Goal: Information Seeking & Learning: Learn about a topic

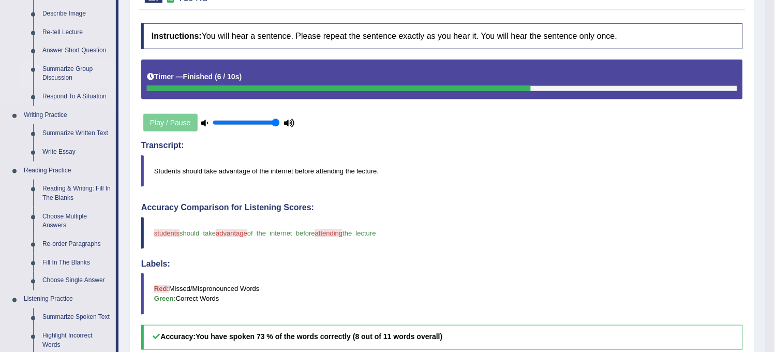
scroll to position [172, 0]
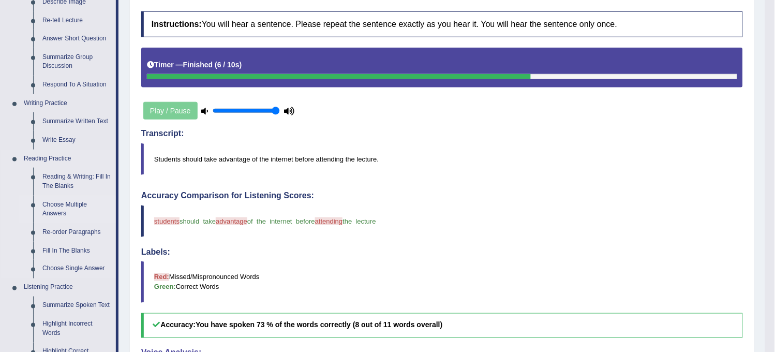
click at [68, 221] on link "Choose Multiple Answers" at bounding box center [77, 209] width 78 height 27
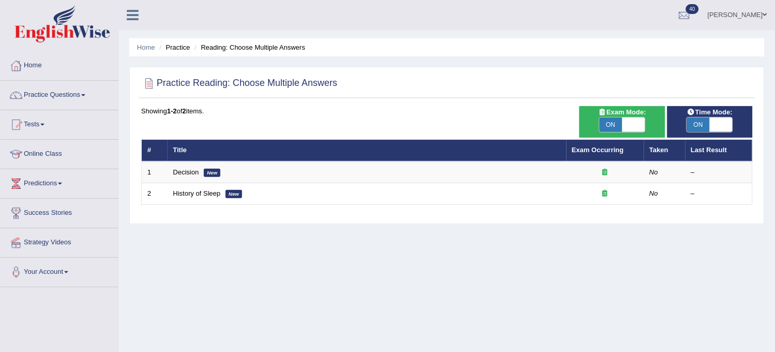
click at [76, 88] on link "Practice Questions" at bounding box center [60, 94] width 118 height 26
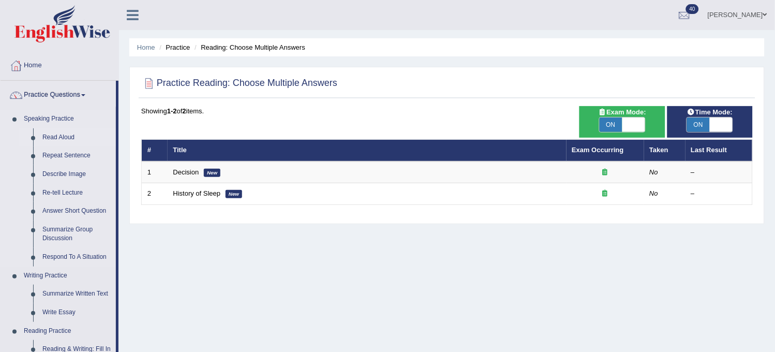
click at [59, 132] on link "Read Aloud" at bounding box center [77, 137] width 78 height 19
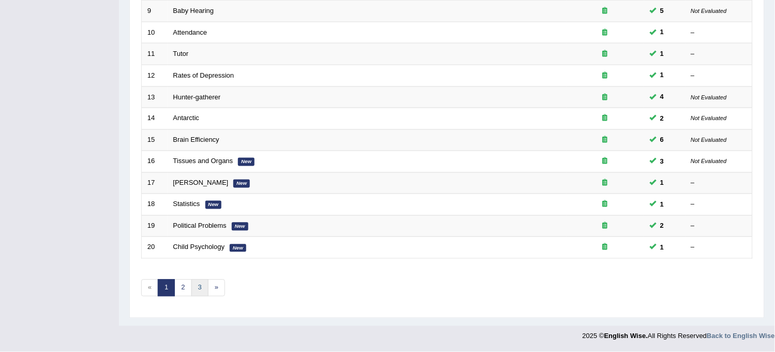
click at [203, 286] on link "3" at bounding box center [200, 288] width 17 height 17
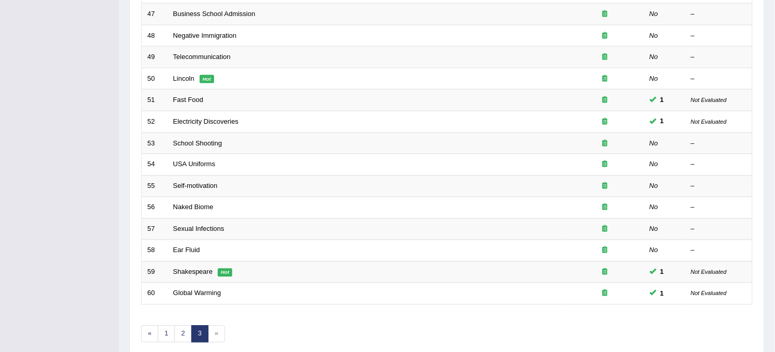
click at [222, 338] on span "»" at bounding box center [216, 334] width 17 height 17
click at [215, 332] on span "»" at bounding box center [216, 334] width 17 height 17
click at [215, 331] on span "»" at bounding box center [216, 334] width 17 height 17
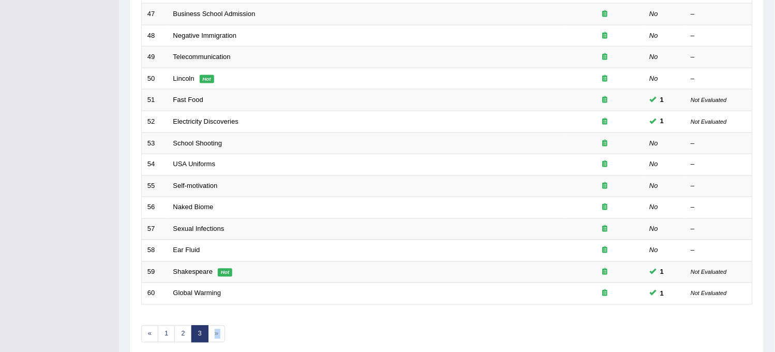
click at [215, 331] on span "»" at bounding box center [216, 334] width 17 height 17
click at [262, 327] on div "Showing 41-60 of 60 items. # Title Exam Occurring Taken Last Result 41 Yellow H…" at bounding box center [447, 87] width 612 height 537
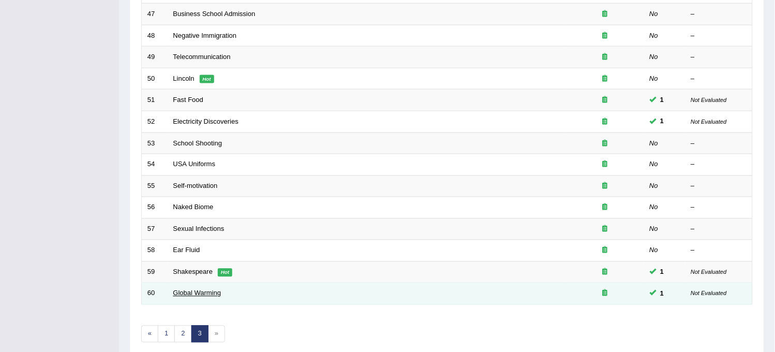
click at [193, 291] on link "Global Warming" at bounding box center [197, 293] width 48 height 8
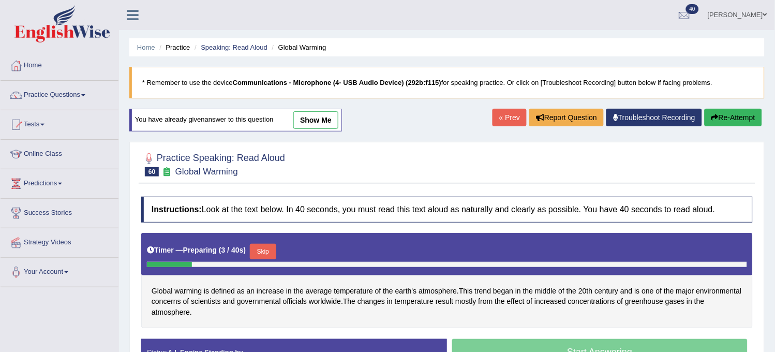
click at [500, 115] on link "« Prev" at bounding box center [510, 118] width 34 height 18
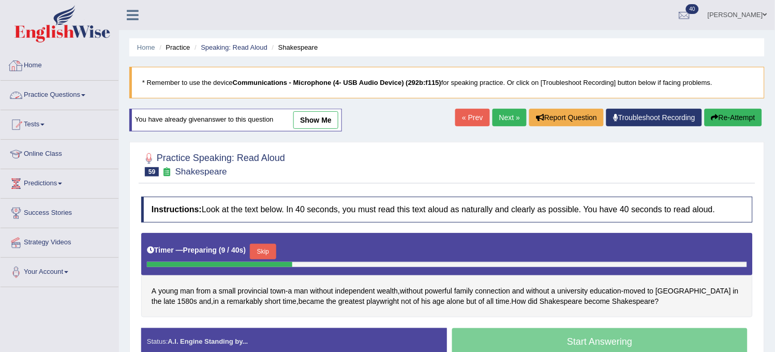
click at [82, 102] on link "Practice Questions" at bounding box center [60, 94] width 118 height 26
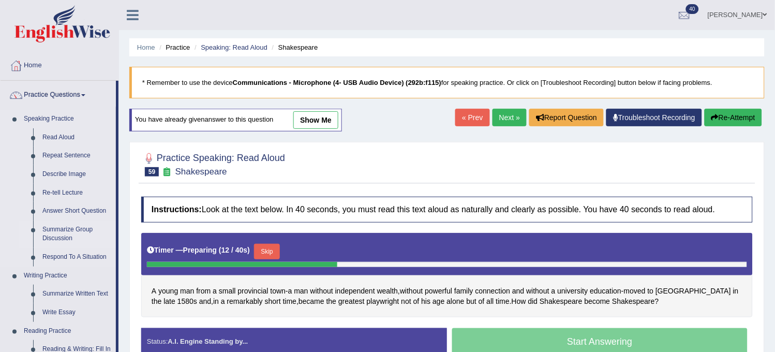
click at [75, 229] on link "Summarize Group Discussion" at bounding box center [77, 234] width 78 height 27
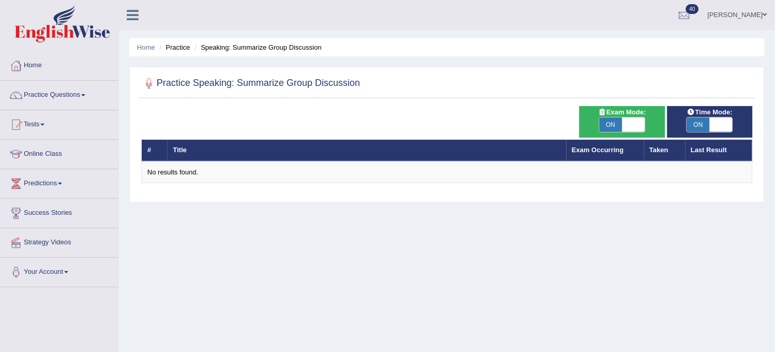
click at [613, 120] on span "ON" at bounding box center [611, 125] width 23 height 14
checkbox input "false"
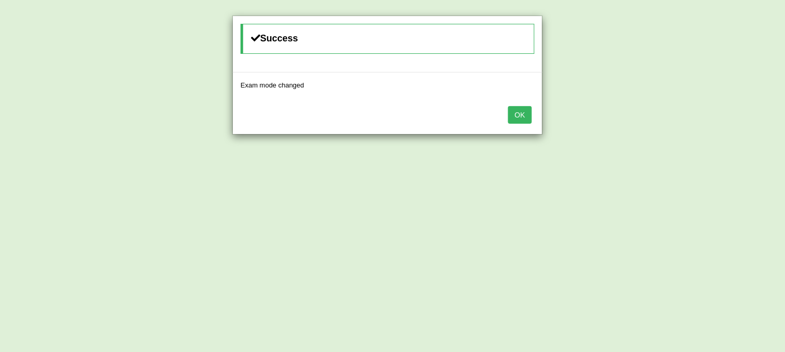
click at [524, 119] on button "OK" at bounding box center [520, 115] width 24 height 18
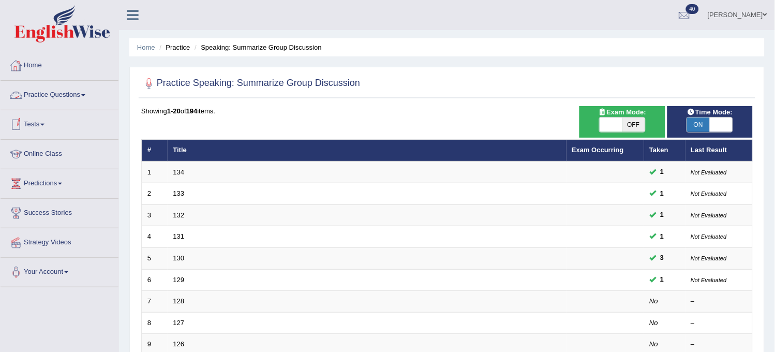
click at [76, 95] on link "Practice Questions" at bounding box center [60, 94] width 118 height 26
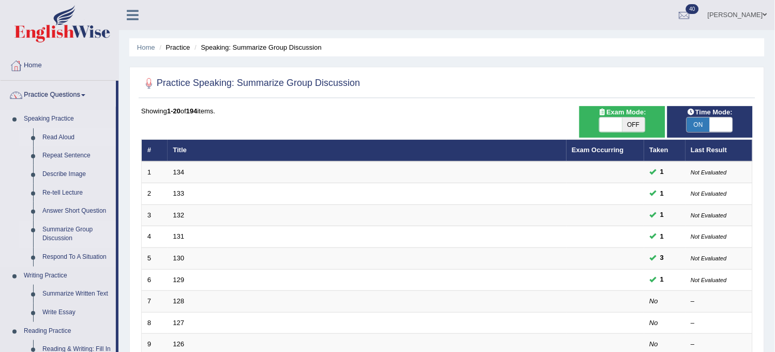
click at [70, 131] on link "Read Aloud" at bounding box center [77, 137] width 78 height 19
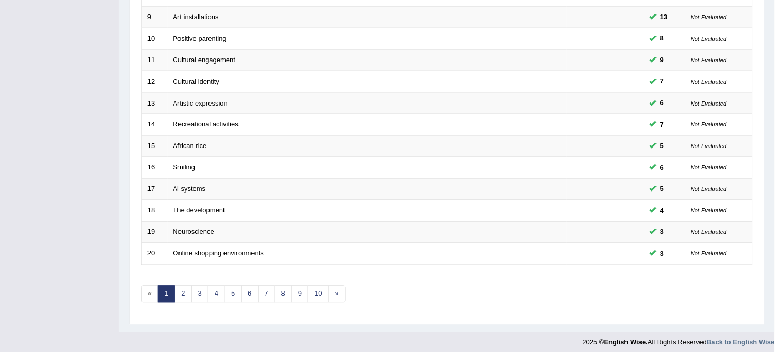
scroll to position [333, 0]
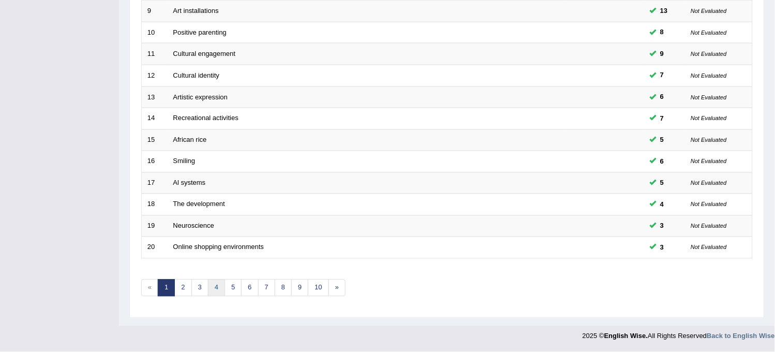
click at [212, 291] on link "4" at bounding box center [216, 288] width 17 height 17
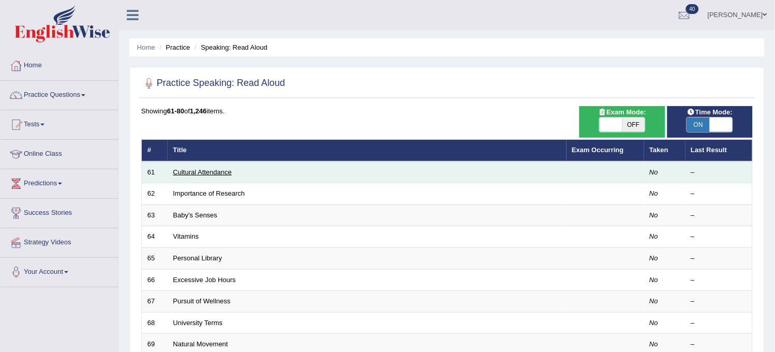
click at [213, 173] on link "Cultural Attendance" at bounding box center [202, 172] width 58 height 8
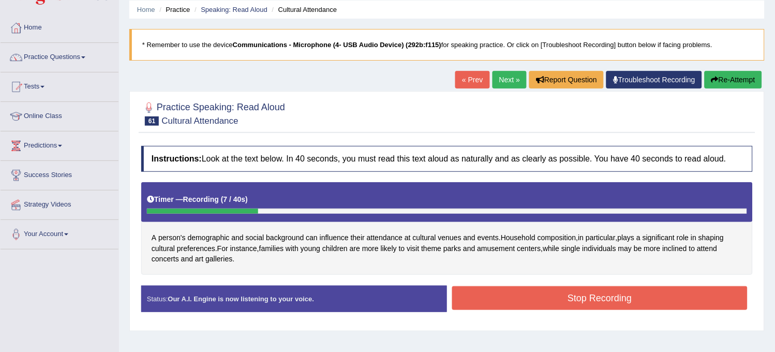
scroll to position [57, 0]
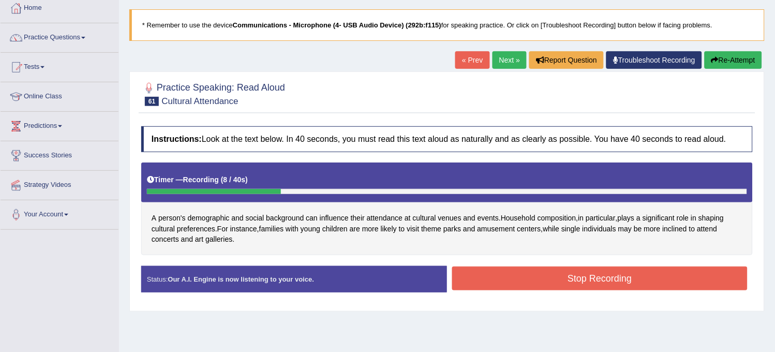
click at [728, 54] on button "Re-Attempt" at bounding box center [733, 60] width 57 height 18
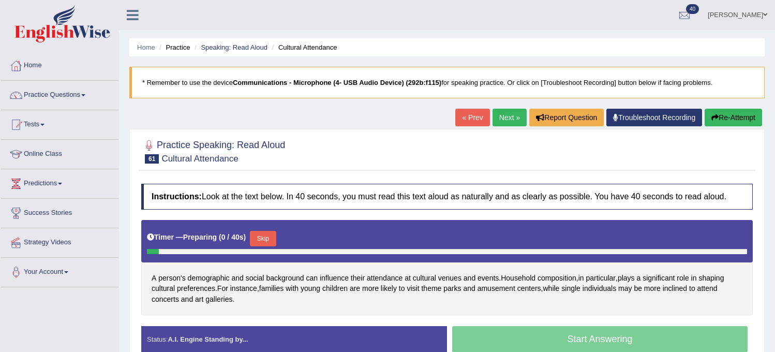
scroll to position [57, 0]
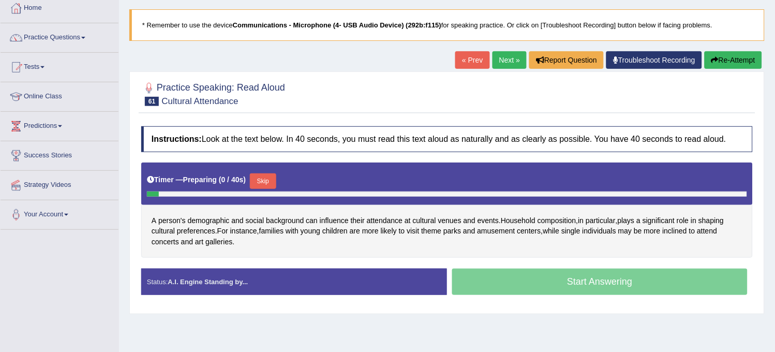
click at [263, 182] on button "Skip" at bounding box center [263, 181] width 26 height 16
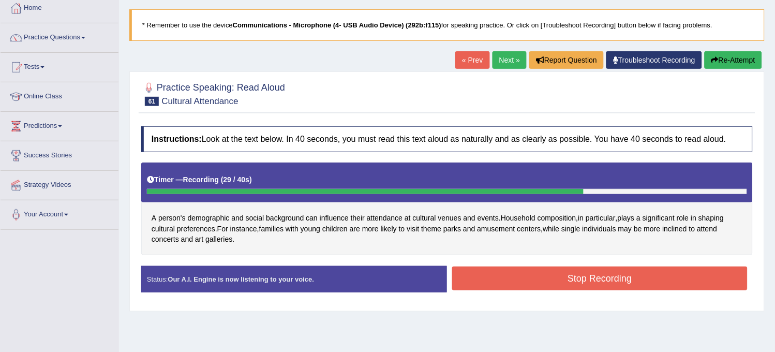
click at [719, 63] on button "Re-Attempt" at bounding box center [733, 60] width 57 height 18
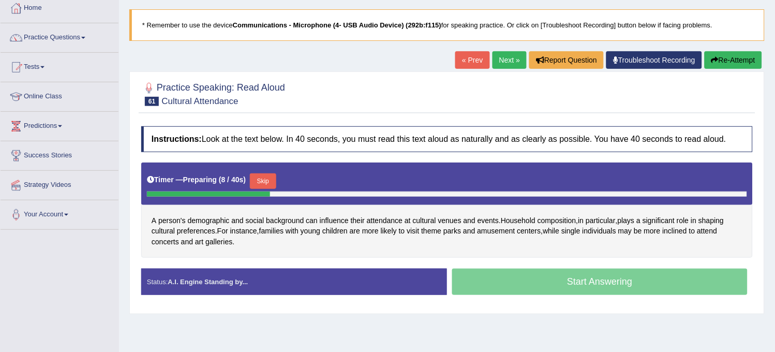
click at [270, 180] on button "Skip" at bounding box center [263, 181] width 26 height 16
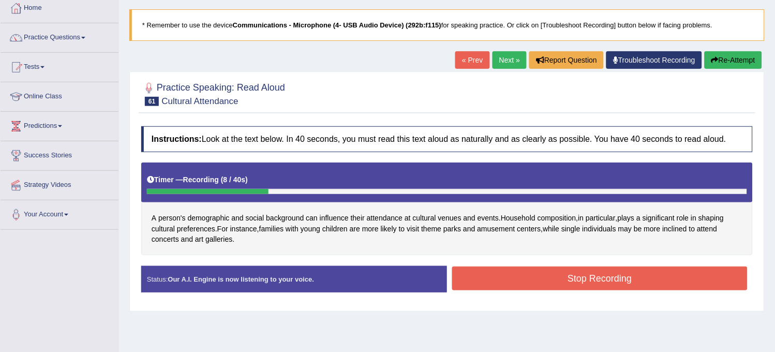
click at [735, 62] on button "Re-Attempt" at bounding box center [733, 60] width 57 height 18
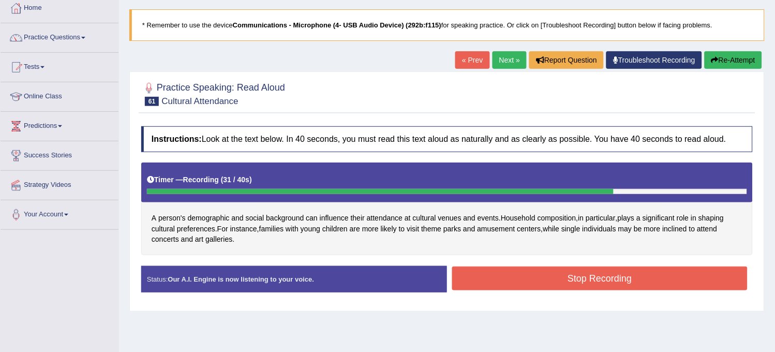
click at [494, 270] on button "Stop Recording" at bounding box center [600, 279] width 296 height 24
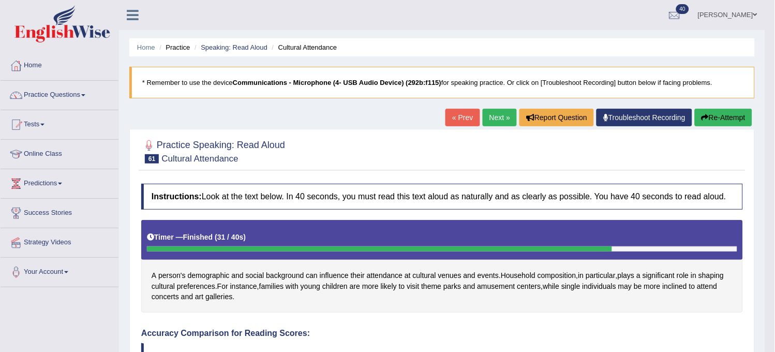
click at [476, 116] on div "« Prev Next » Report Question Troubleshoot Recording Re-Attempt" at bounding box center [601, 119] width 310 height 20
click at [487, 118] on link "Next »" at bounding box center [500, 118] width 34 height 18
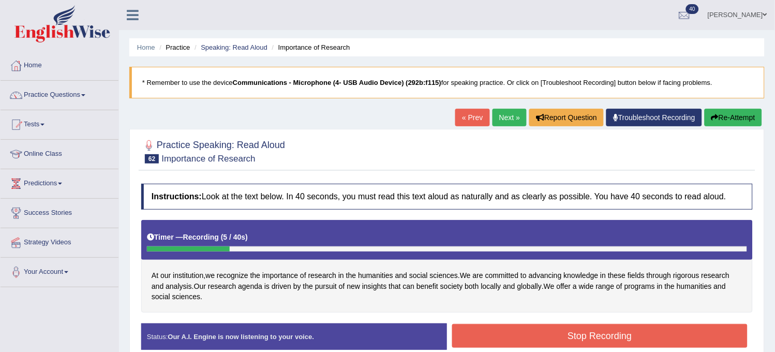
click at [735, 121] on button "Re-Attempt" at bounding box center [733, 118] width 57 height 18
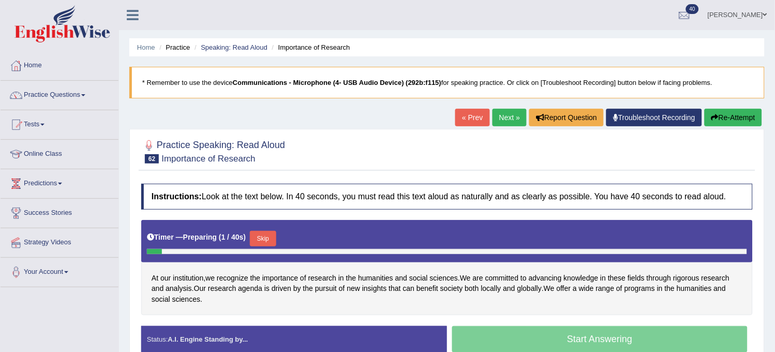
click at [274, 242] on button "Skip" at bounding box center [263, 239] width 26 height 16
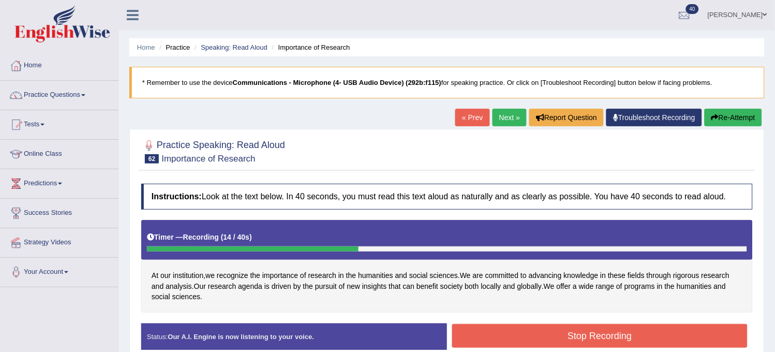
click at [734, 116] on button "Re-Attempt" at bounding box center [733, 118] width 57 height 18
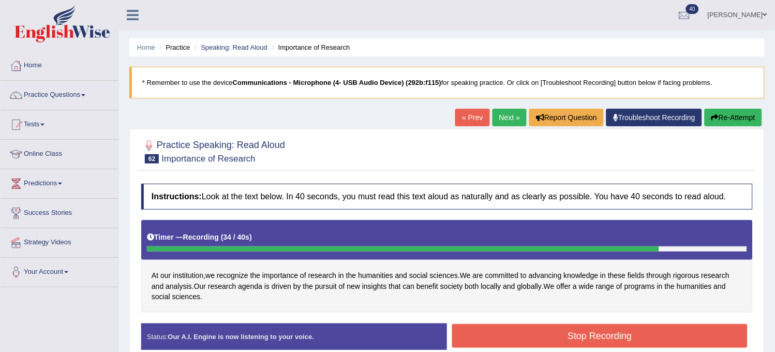
click at [545, 345] on button "Stop Recording" at bounding box center [600, 336] width 296 height 24
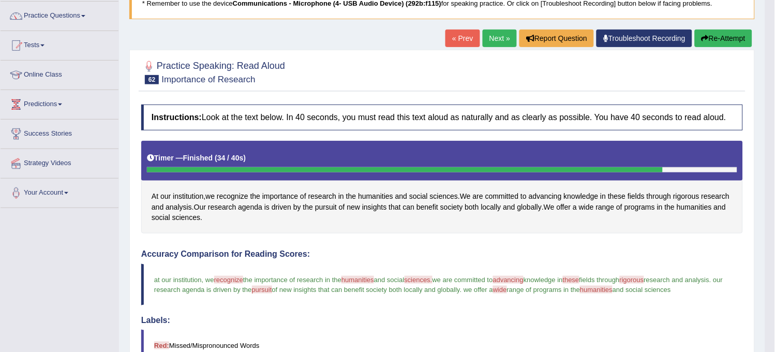
scroll to position [79, 0]
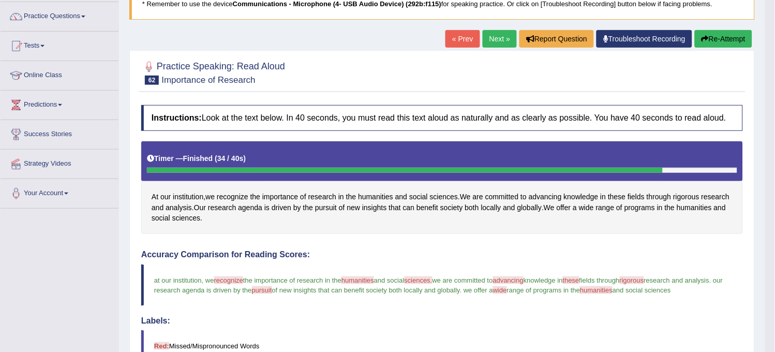
click at [488, 45] on link "Next »" at bounding box center [500, 39] width 34 height 18
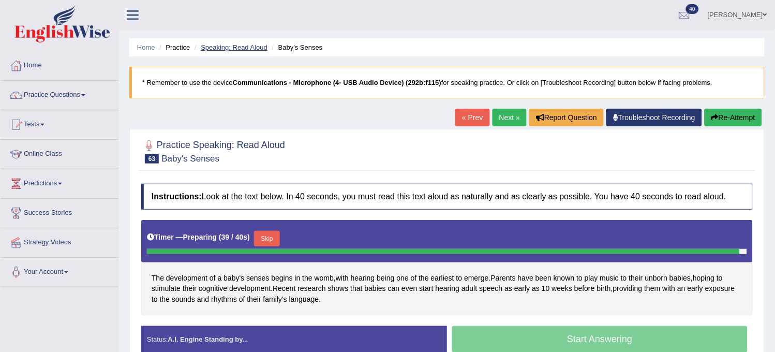
click at [230, 48] on link "Speaking: Read Aloud" at bounding box center [234, 47] width 67 height 8
